Goal: Task Accomplishment & Management: Use online tool/utility

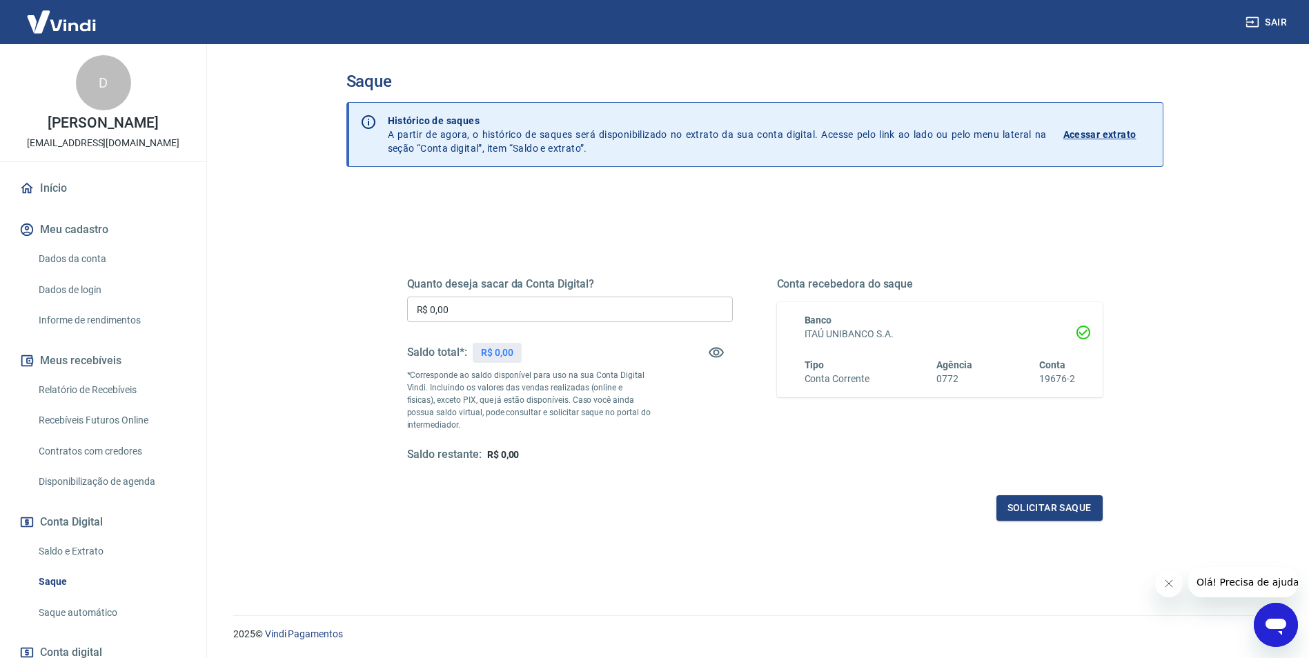
click at [729, 475] on div "Quanto deseja sacar da Conta Digital? R$ 0,00 ​ Saldo total*: R$ 0,00 *Correspo…" at bounding box center [754, 382] width 695 height 277
click at [809, 514] on div "Solicitar saque" at bounding box center [754, 508] width 695 height 26
